Goal: Subscribe to service/newsletter

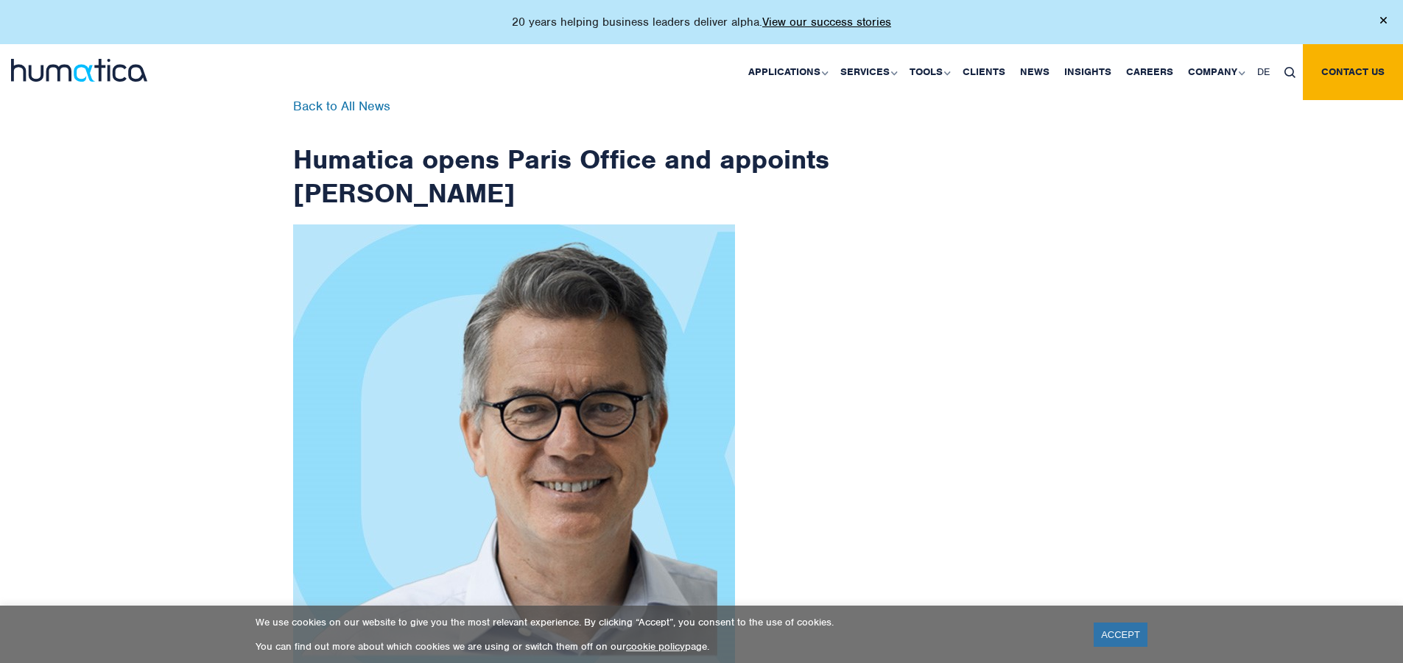
scroll to position [2349, 0]
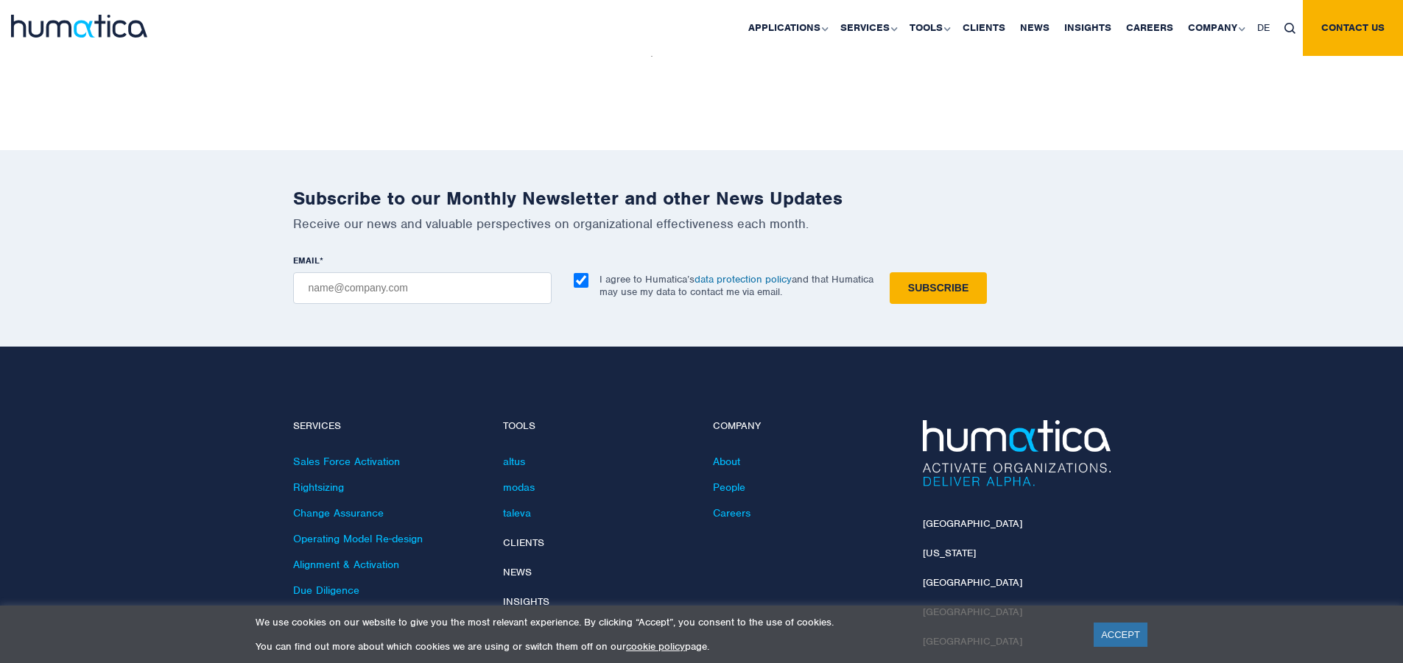
checkbox input "true"
type input "[EMAIL_ADDRESS][DOMAIN_NAME]"
click at [890, 272] on input "Subscribe" at bounding box center [938, 288] width 97 height 32
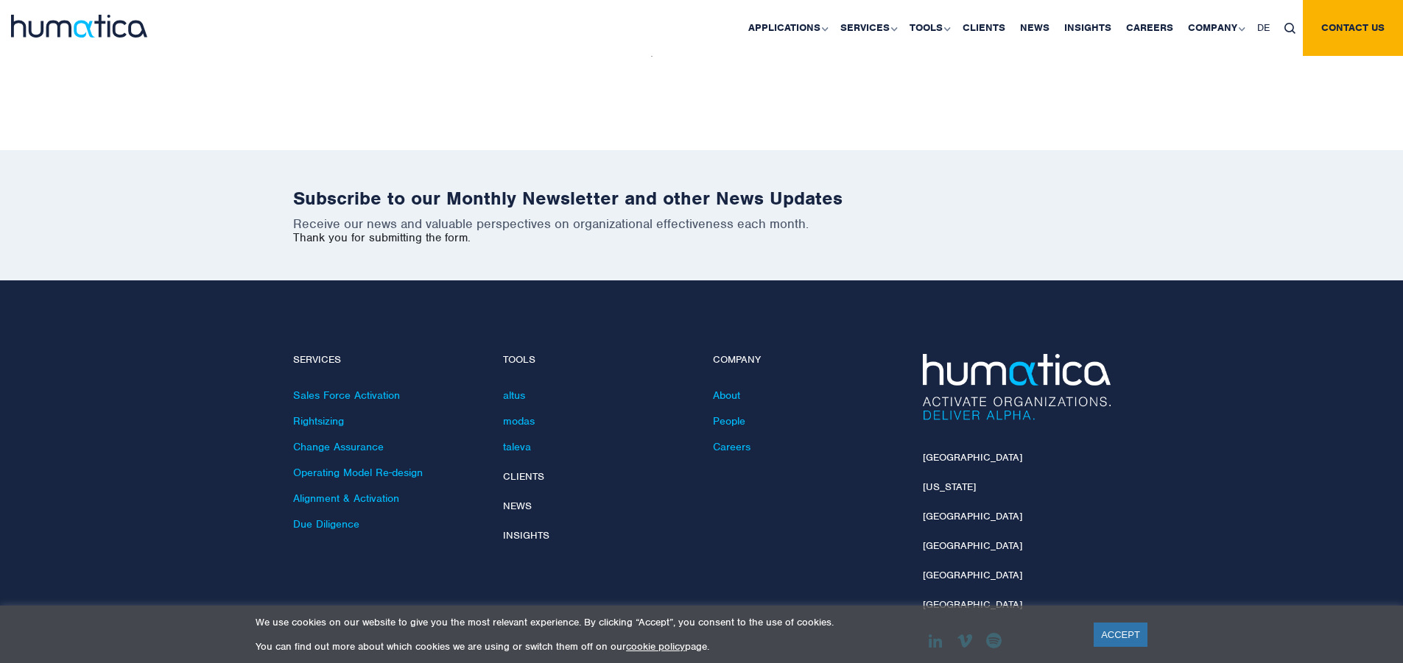
scroll to position [2283, 0]
